Goal: Navigation & Orientation: Find specific page/section

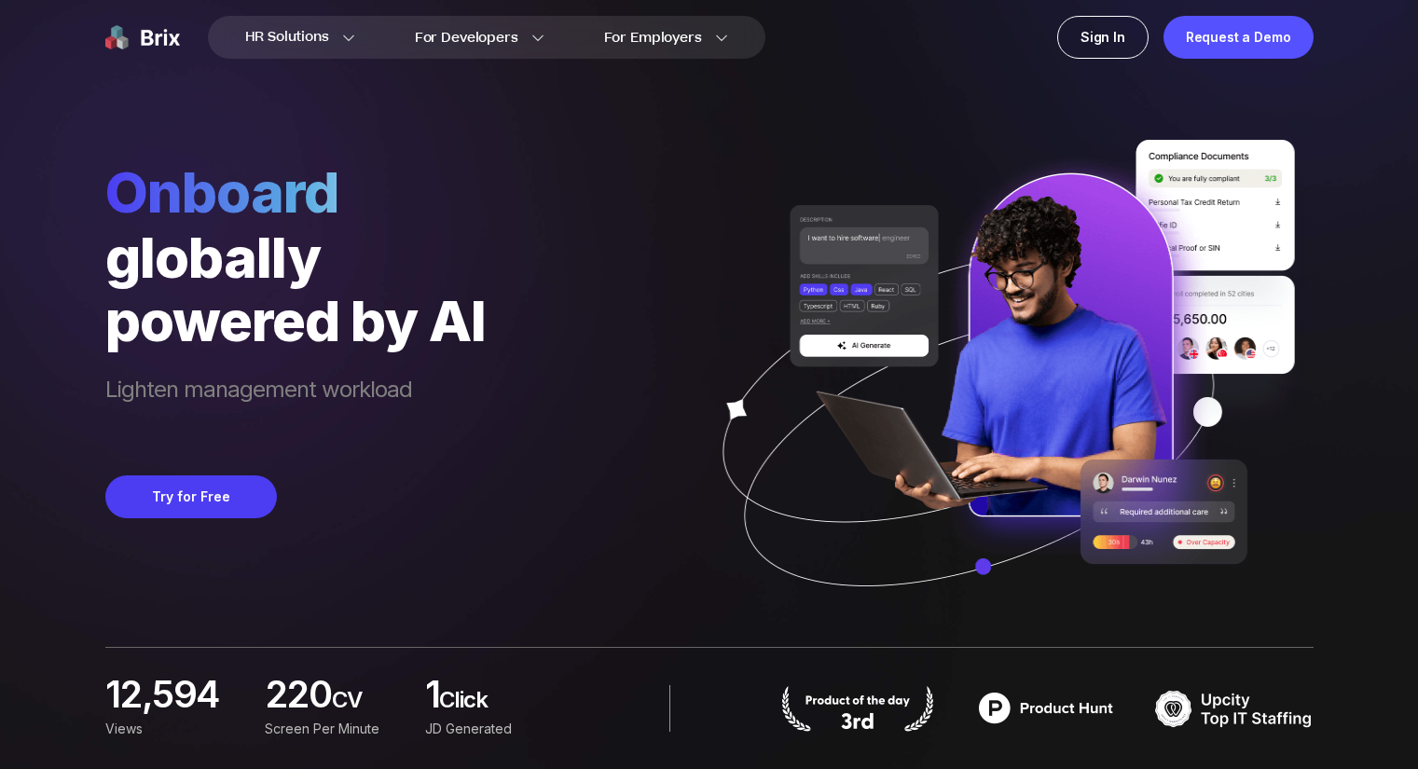
click at [144, 42] on img at bounding box center [142, 37] width 75 height 43
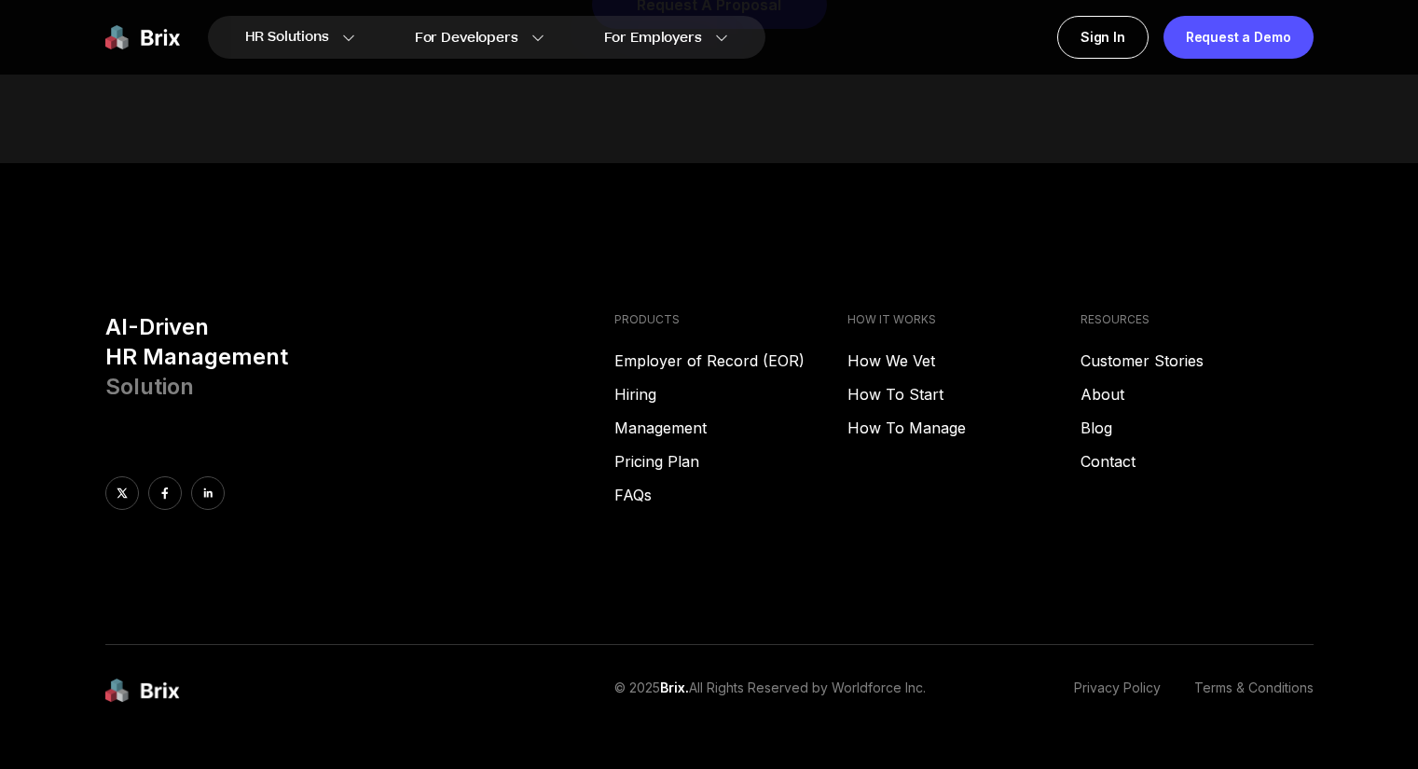
scroll to position [9524, 0]
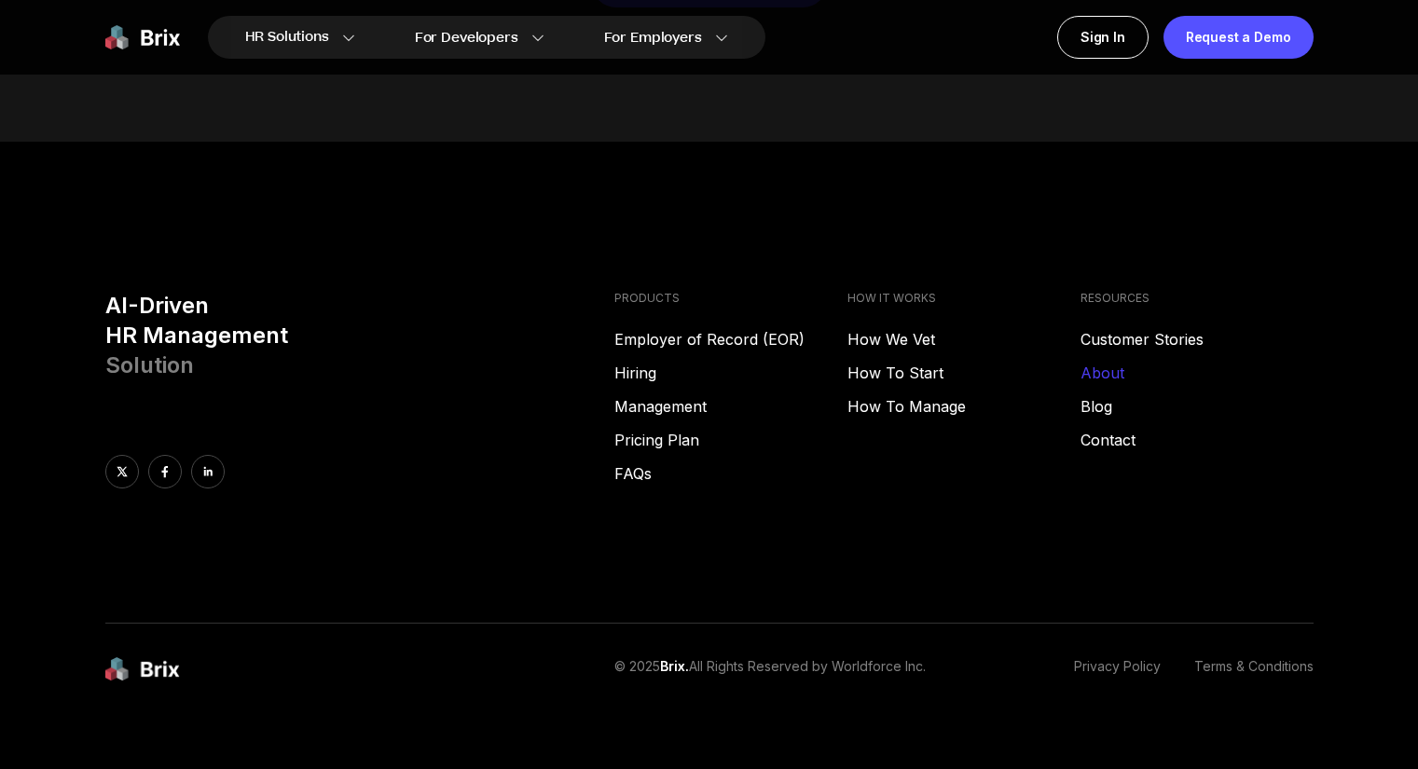
click at [1107, 362] on link "About" at bounding box center [1196, 373] width 233 height 22
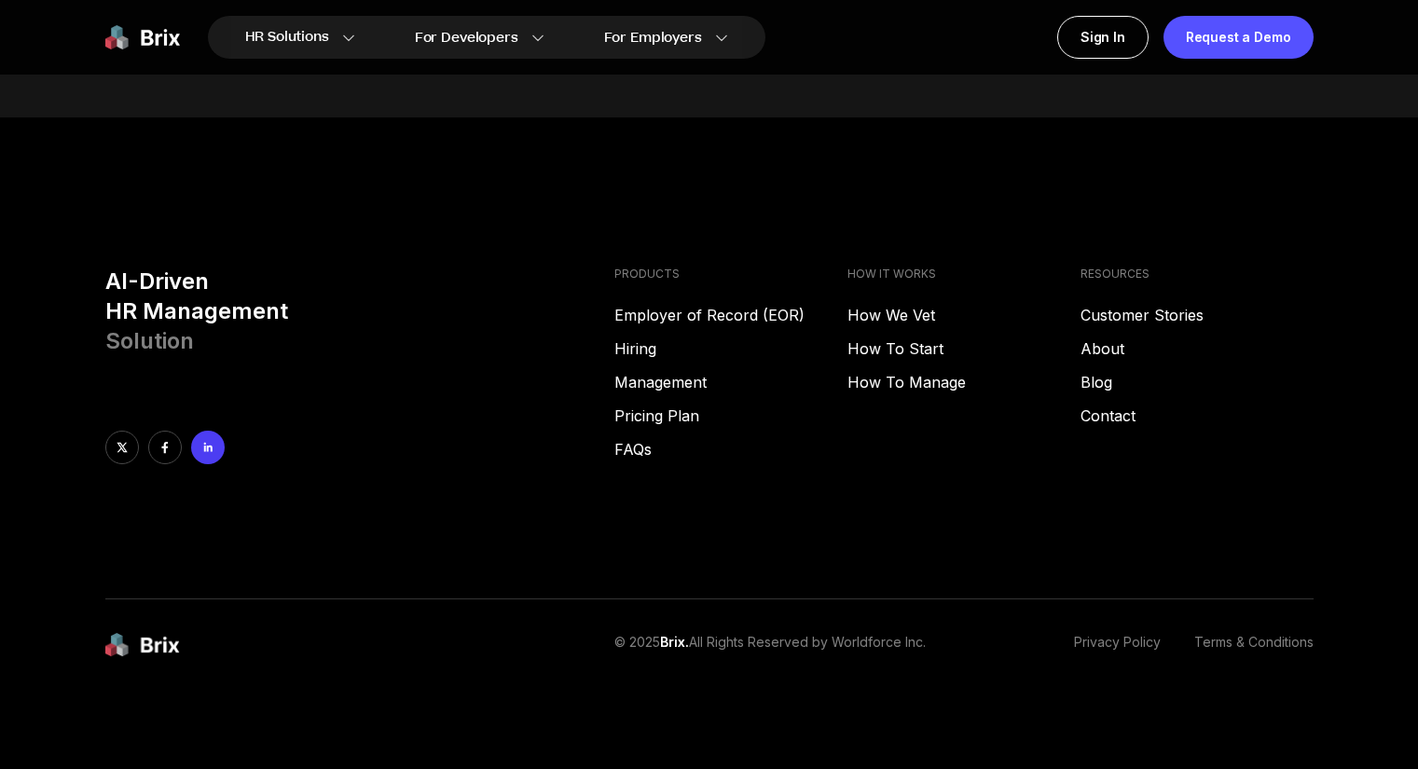
click at [207, 446] on icon at bounding box center [207, 446] width 8 height 9
